Goal: Transaction & Acquisition: Purchase product/service

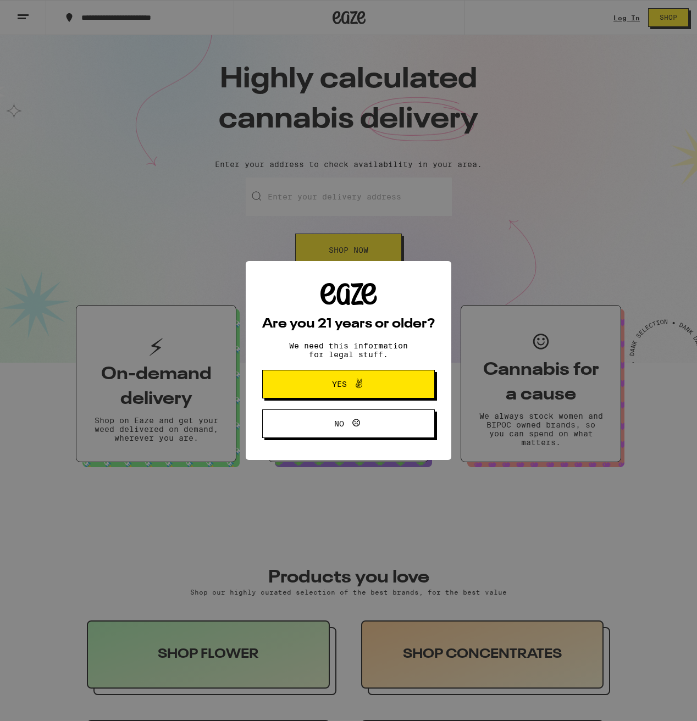
click at [348, 380] on span at bounding box center [356, 384] width 19 height 14
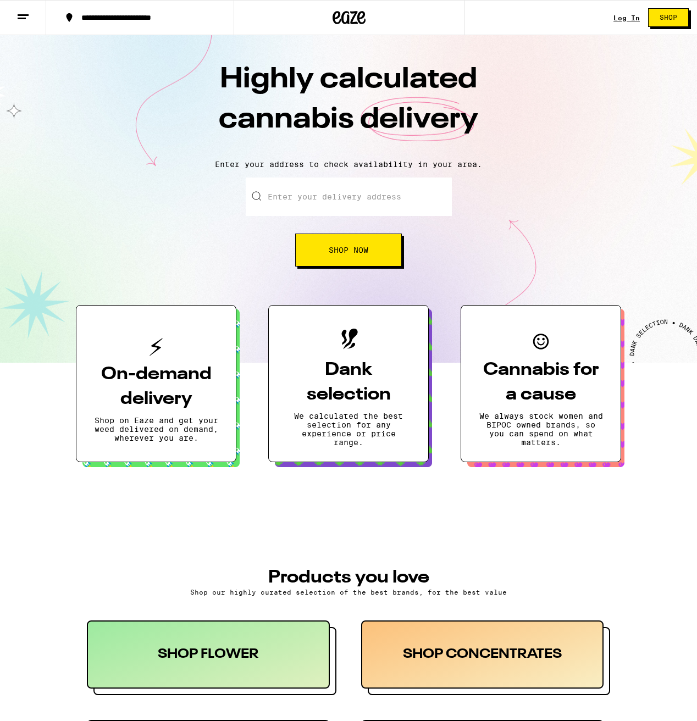
click at [320, 190] on input "Enter your delivery address" at bounding box center [349, 197] width 206 height 38
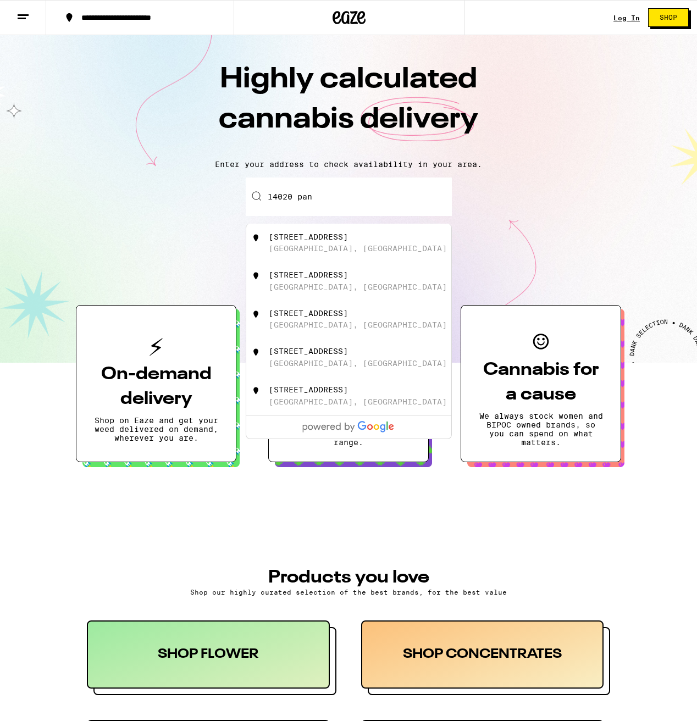
click at [270, 248] on div "[GEOGRAPHIC_DATA], [GEOGRAPHIC_DATA]" at bounding box center [358, 248] width 178 height 9
type input "[STREET_ADDRESS]"
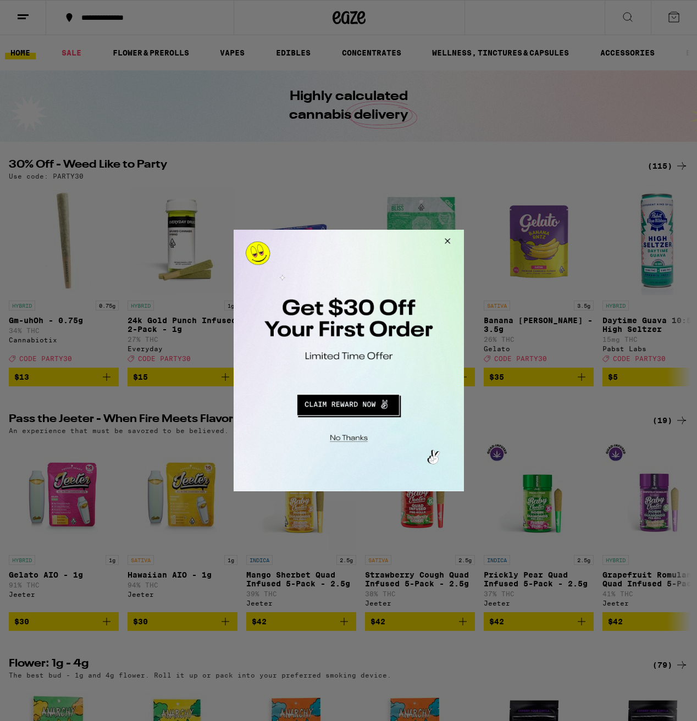
click at [451, 240] on button "Close Modal" at bounding box center [445, 243] width 30 height 26
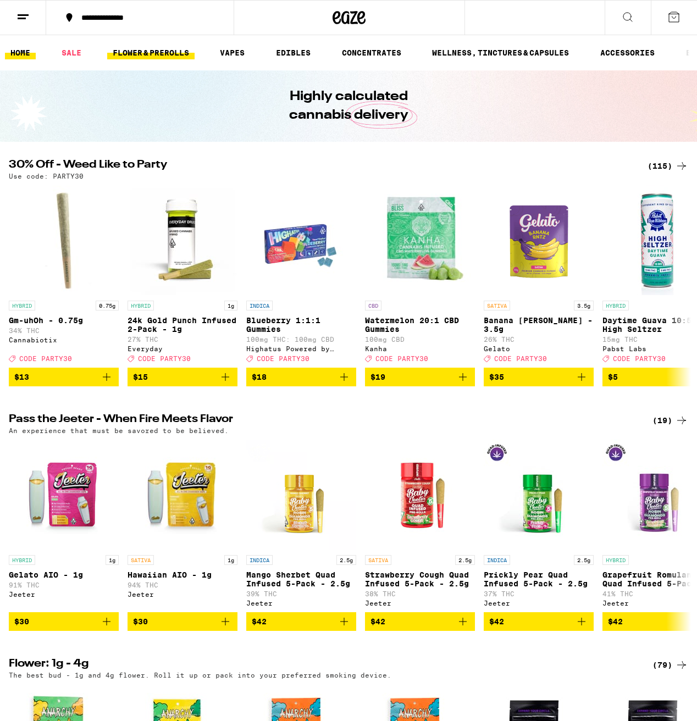
click at [165, 58] on link "FLOWER & PREROLLS" at bounding box center [150, 52] width 87 height 13
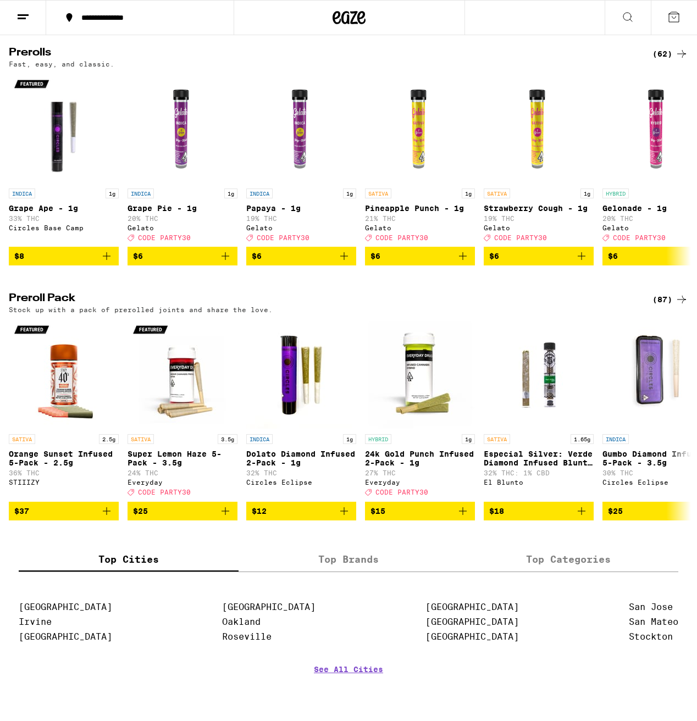
scroll to position [718, 0]
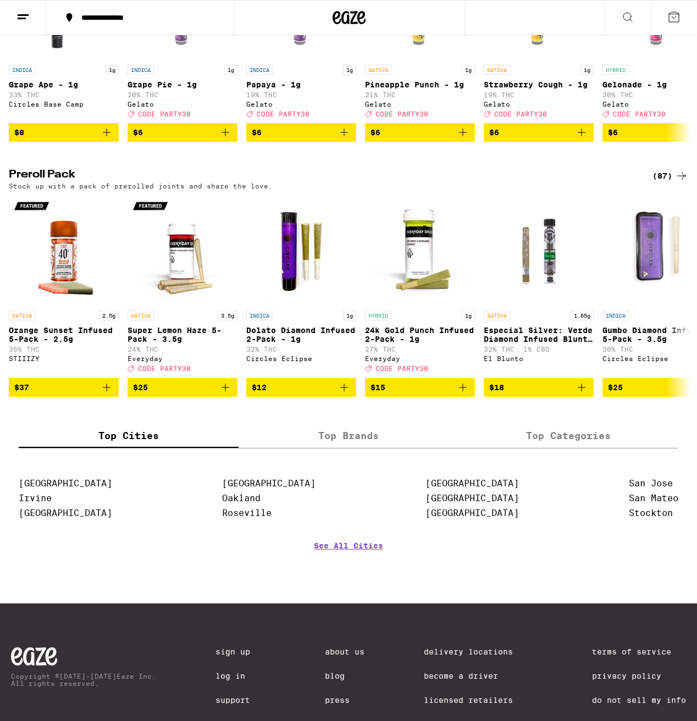
click at [369, 448] on label "Top Brands" at bounding box center [349, 436] width 220 height 24
click at [0, 0] on input "Top Brands" at bounding box center [0, 0] width 0 height 0
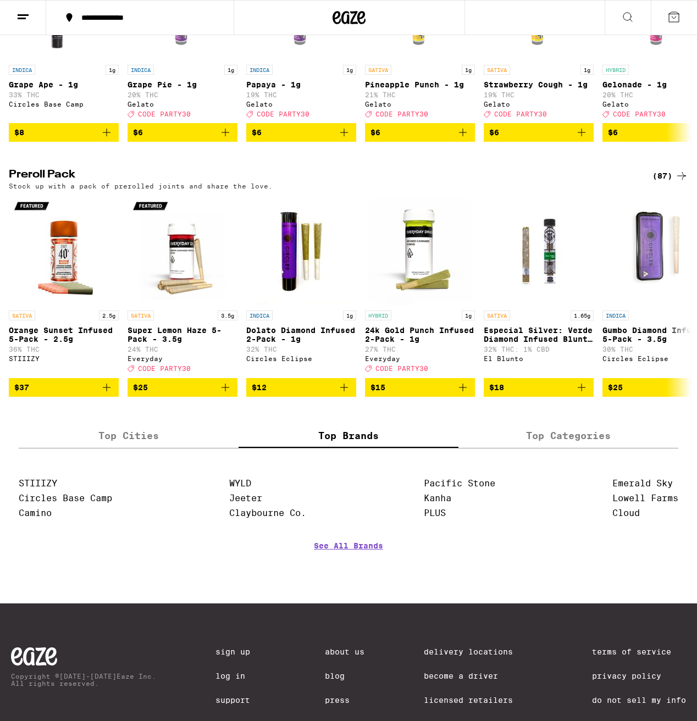
click at [546, 448] on label "Top Categories" at bounding box center [568, 436] width 220 height 24
click at [0, 0] on input "Top Categories" at bounding box center [0, 0] width 0 height 0
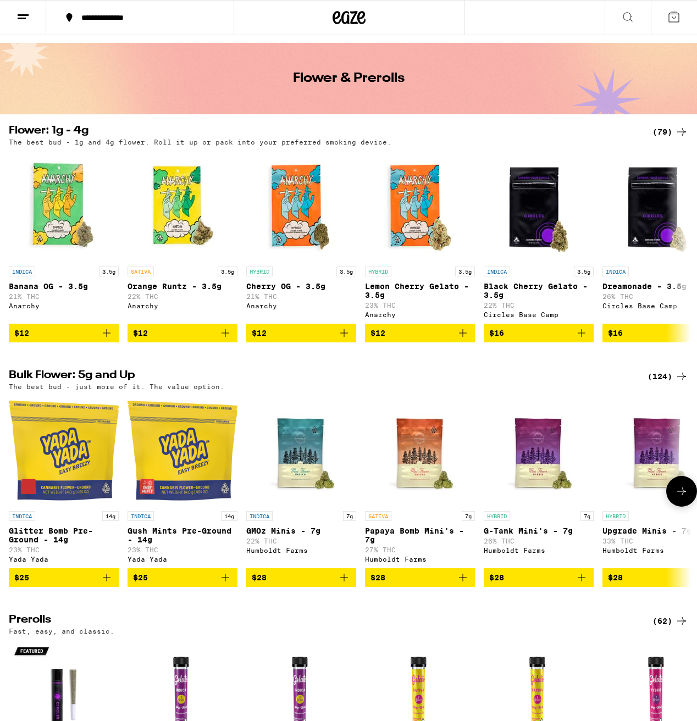
scroll to position [0, 0]
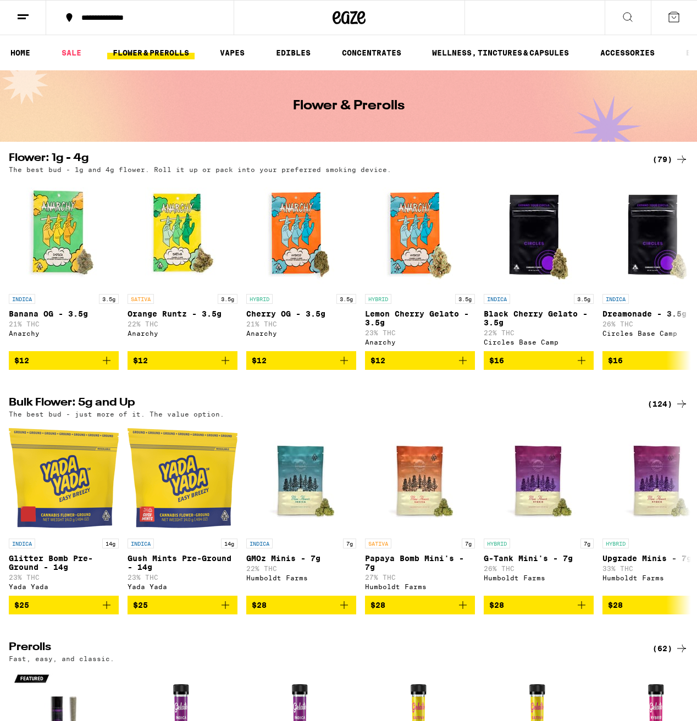
click at [664, 408] on div "(124)" at bounding box center [668, 403] width 41 height 13
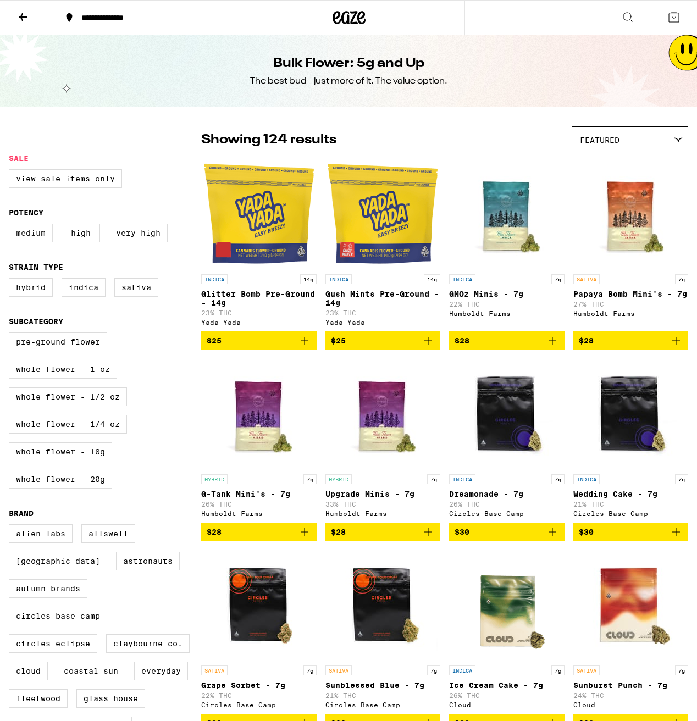
click at [32, 239] on label "Medium" at bounding box center [31, 233] width 44 height 19
click at [12, 226] on input "Medium" at bounding box center [11, 225] width 1 height 1
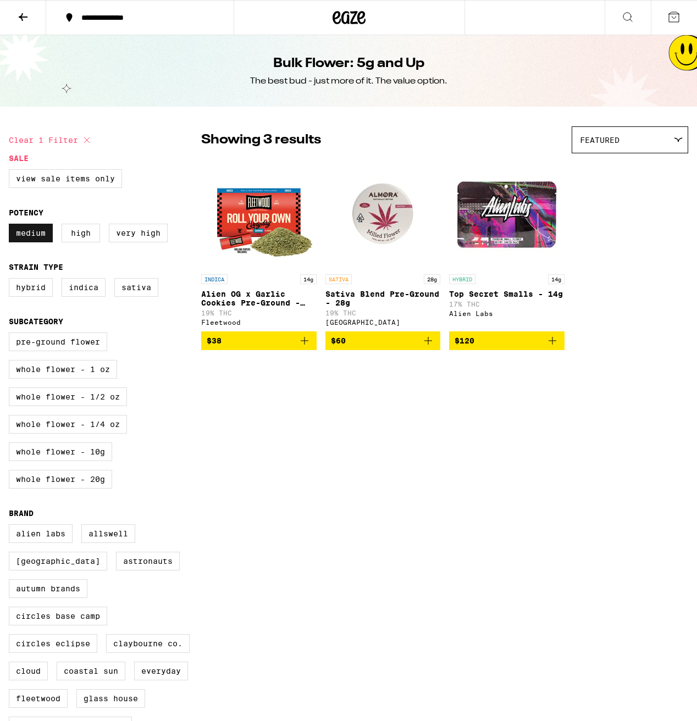
click at [29, 242] on label "Medium" at bounding box center [31, 233] width 44 height 19
click at [12, 226] on input "Medium" at bounding box center [11, 225] width 1 height 1
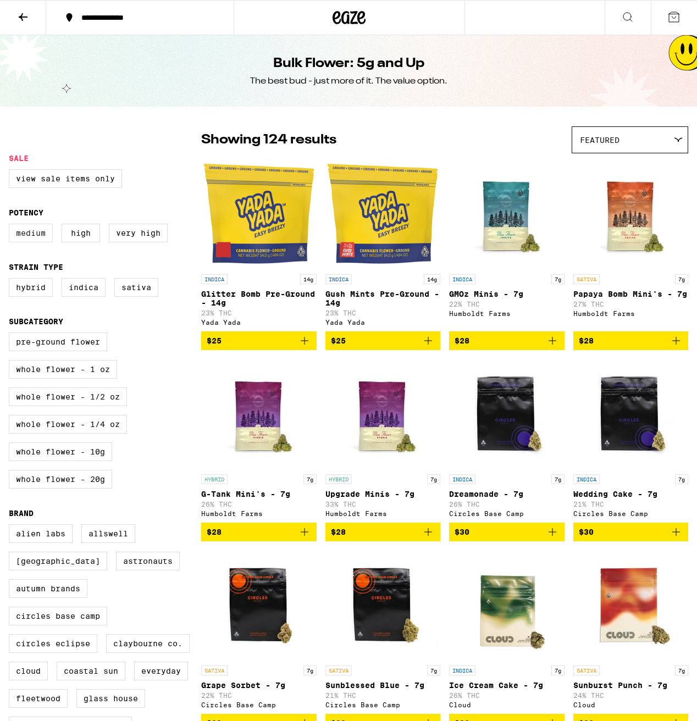
click at [29, 242] on label "Medium" at bounding box center [31, 233] width 44 height 19
click at [12, 226] on input "Medium" at bounding box center [11, 225] width 1 height 1
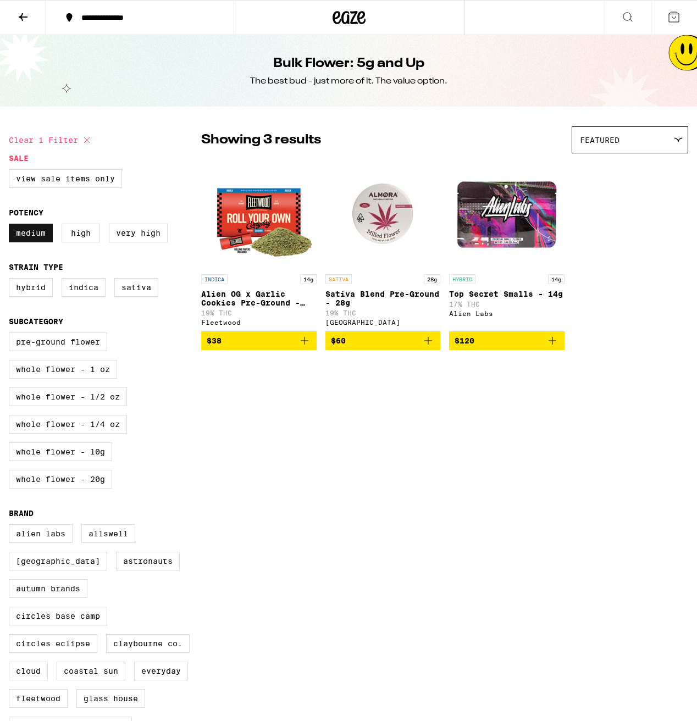
click at [29, 242] on label "Medium" at bounding box center [31, 233] width 44 height 19
click at [12, 226] on input "Medium" at bounding box center [11, 225] width 1 height 1
checkbox input "false"
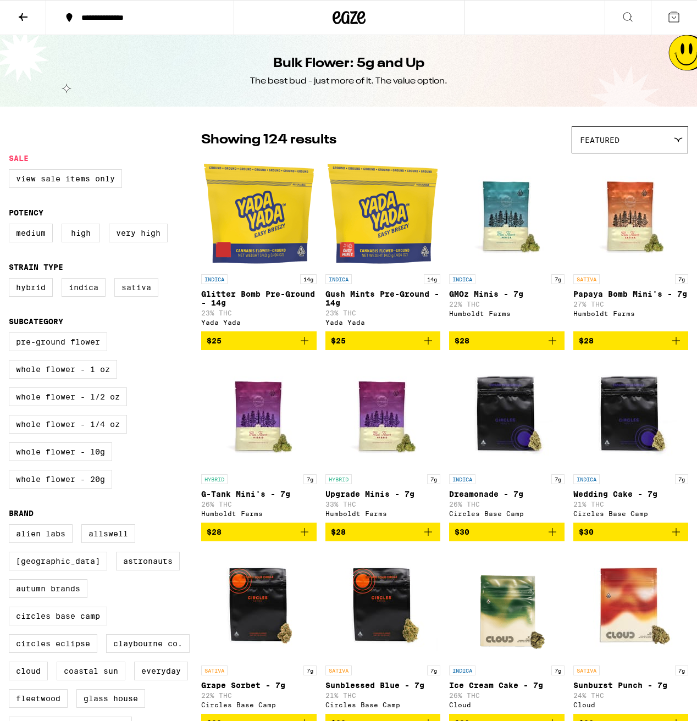
click at [120, 291] on label "Sativa" at bounding box center [136, 287] width 44 height 19
click at [12, 280] on input "Sativa" at bounding box center [11, 280] width 1 height 1
checkbox input "true"
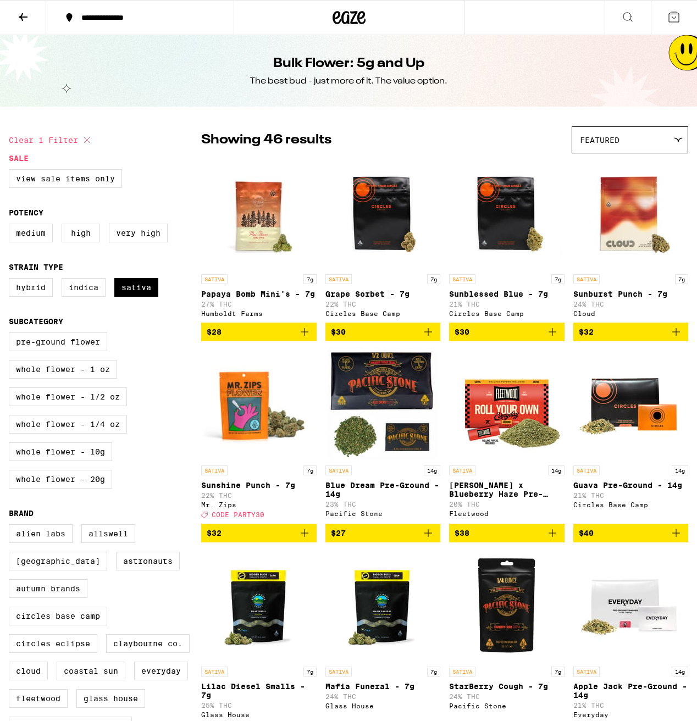
click at [627, 141] on div "Featured" at bounding box center [629, 140] width 115 height 26
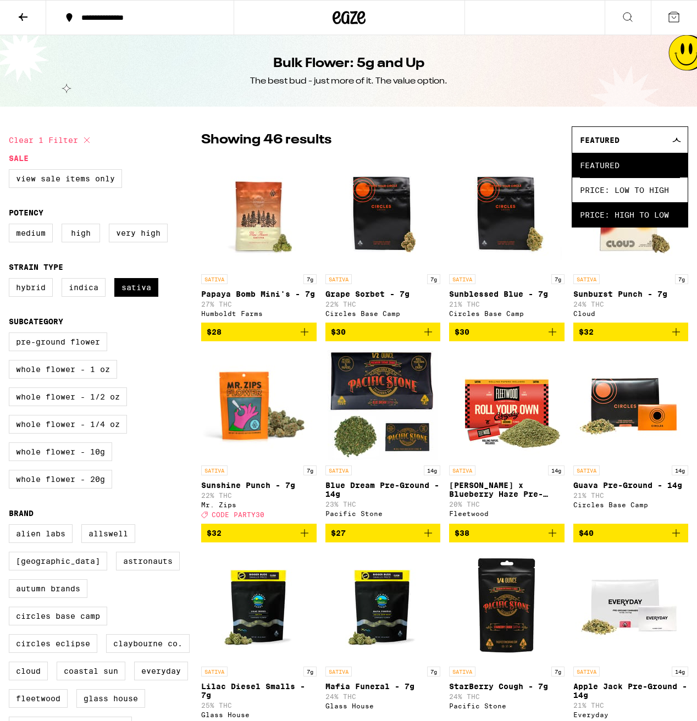
click at [631, 212] on span "Price: High to Low" at bounding box center [630, 214] width 100 height 25
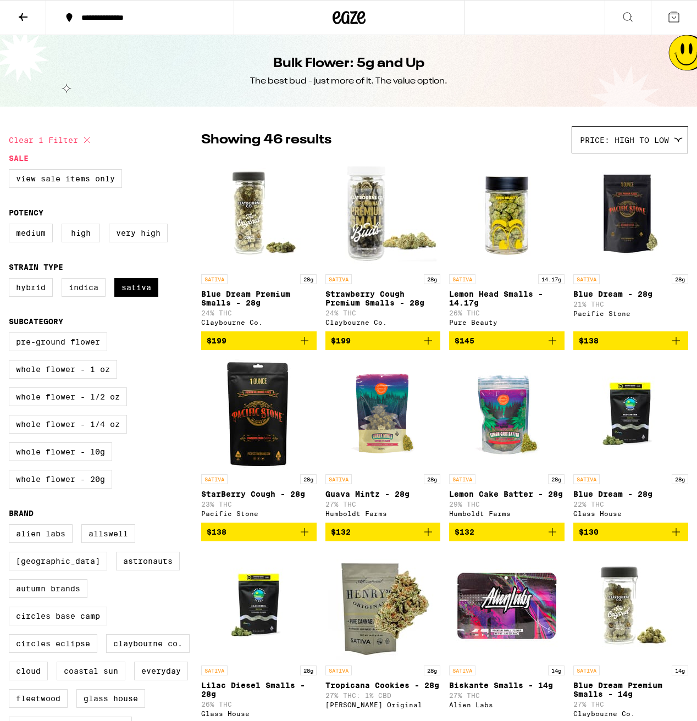
click at [633, 24] on button at bounding box center [628, 18] width 46 height 35
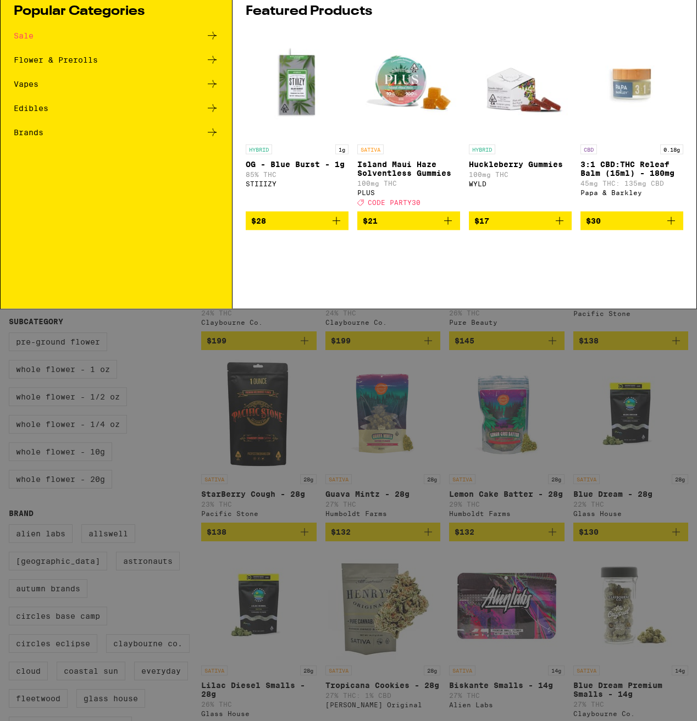
click at [290, 24] on div "Search for Products" at bounding box center [349, 18] width 696 height 35
click at [112, 19] on input "Search for Products" at bounding box center [346, 18] width 630 height 10
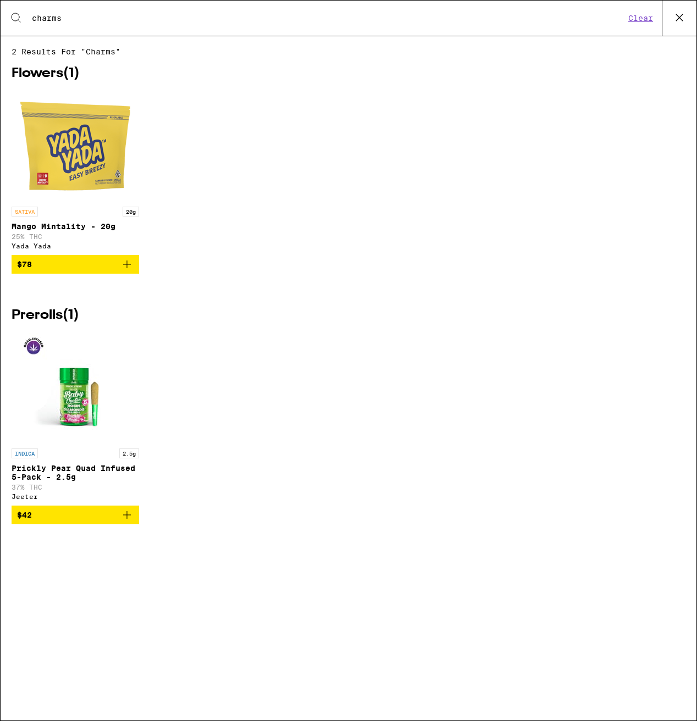
click at [74, 19] on input "charms" at bounding box center [328, 18] width 594 height 10
click at [75, 20] on input "charms" at bounding box center [328, 18] width 594 height 10
click at [74, 21] on input "charms" at bounding box center [328, 18] width 594 height 10
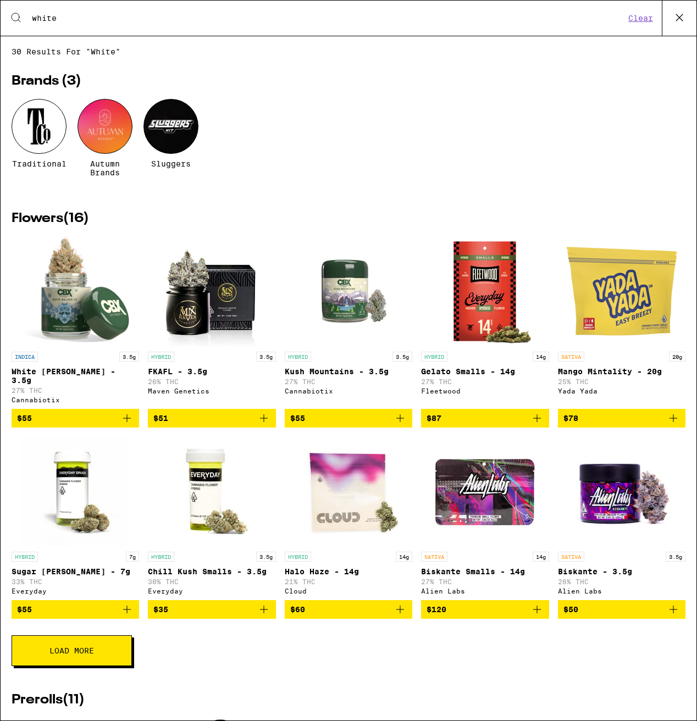
type input "white"
click at [677, 23] on icon at bounding box center [679, 17] width 16 height 16
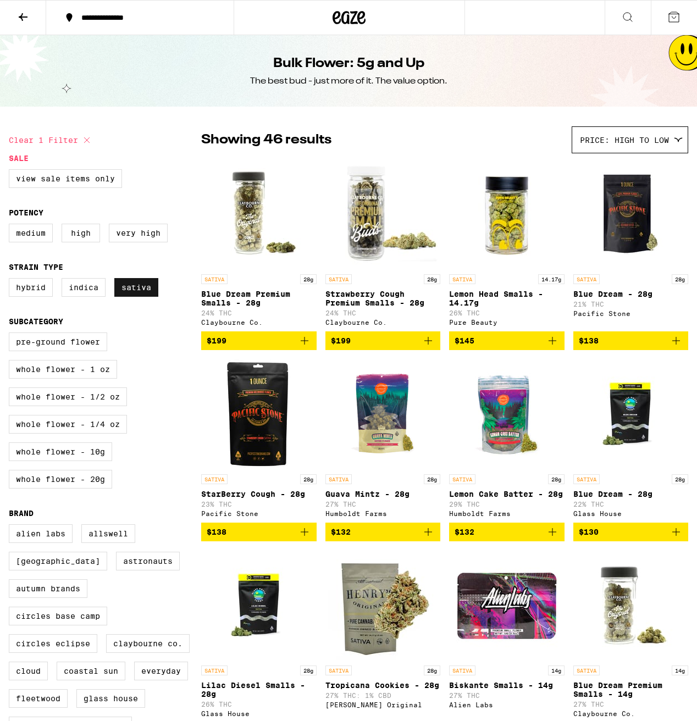
click at [135, 292] on label "Sativa" at bounding box center [136, 287] width 44 height 19
click at [12, 280] on input "Sativa" at bounding box center [11, 280] width 1 height 1
checkbox input "false"
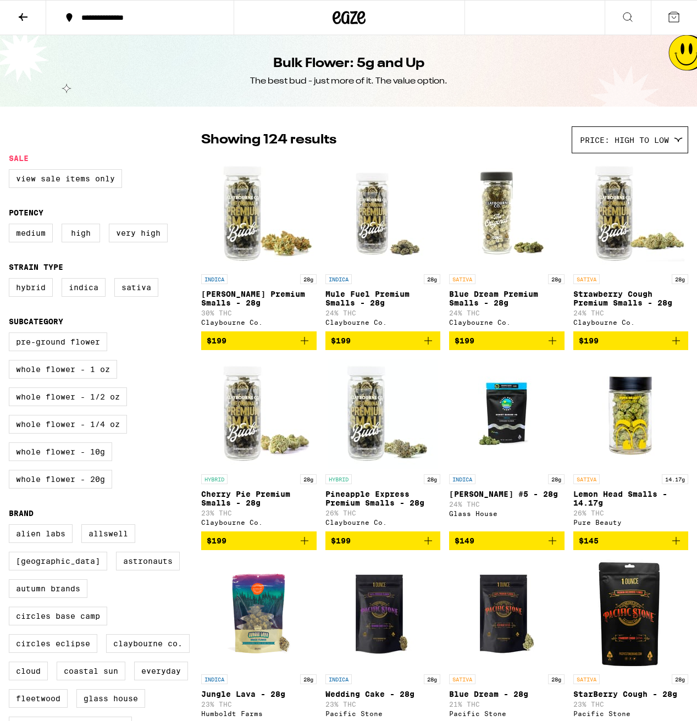
click at [21, 27] on button at bounding box center [23, 18] width 46 height 35
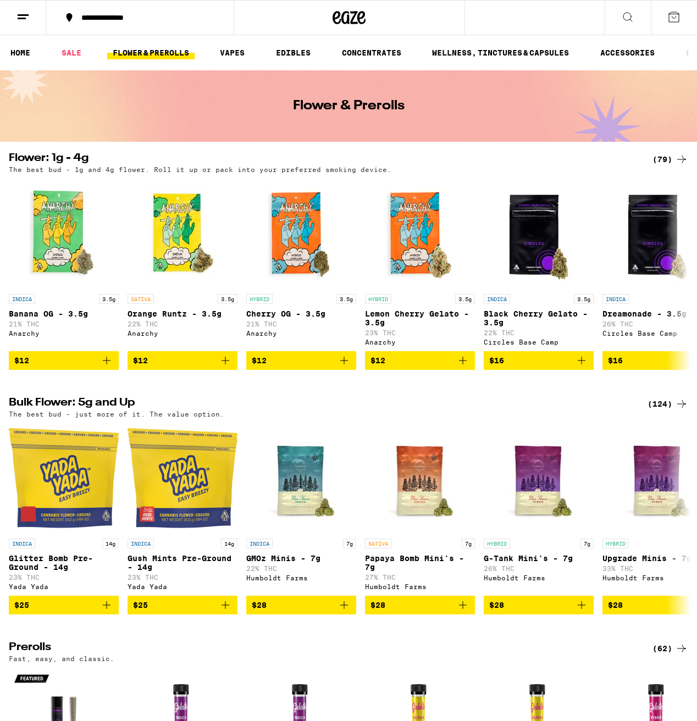
click at [674, 157] on div "(79)" at bounding box center [670, 159] width 36 height 13
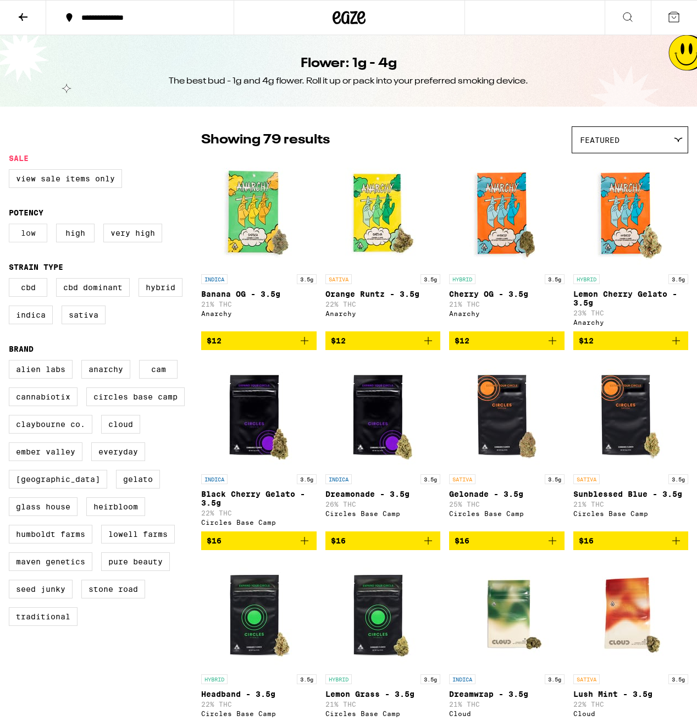
click at [42, 236] on label "Low" at bounding box center [28, 233] width 38 height 19
click at [12, 226] on input "Low" at bounding box center [11, 225] width 1 height 1
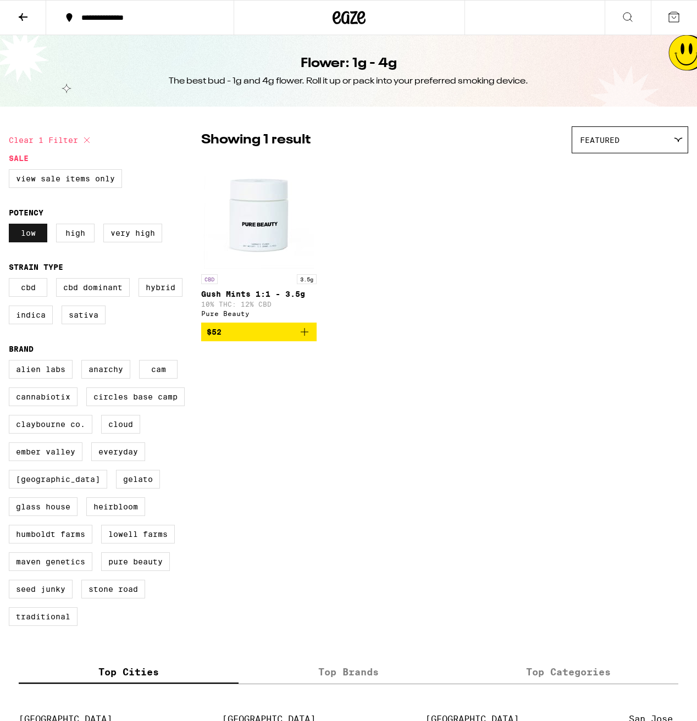
click at [34, 242] on label "Low" at bounding box center [28, 233] width 38 height 19
click at [12, 226] on input "Low" at bounding box center [11, 225] width 1 height 1
checkbox input "false"
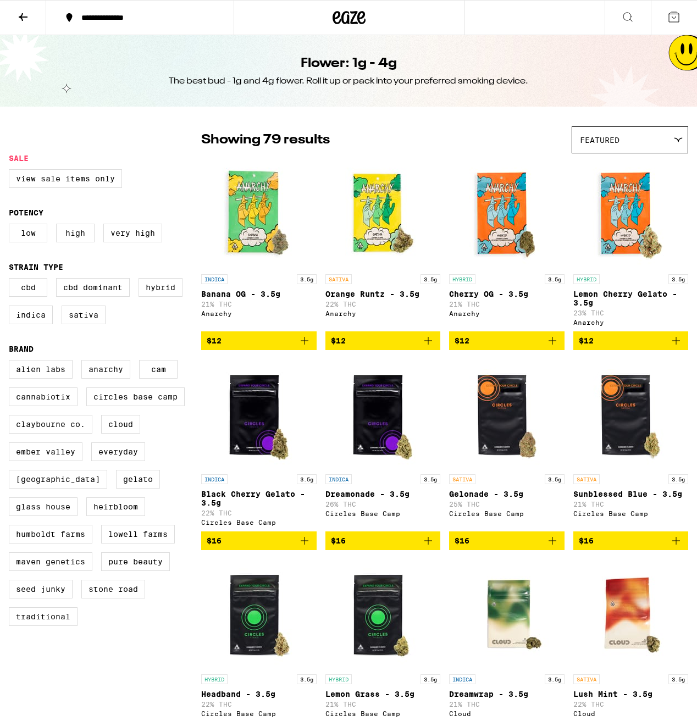
click at [23, 15] on icon at bounding box center [22, 16] width 13 height 13
